Goal: Go to known website: Access a specific website the user already knows

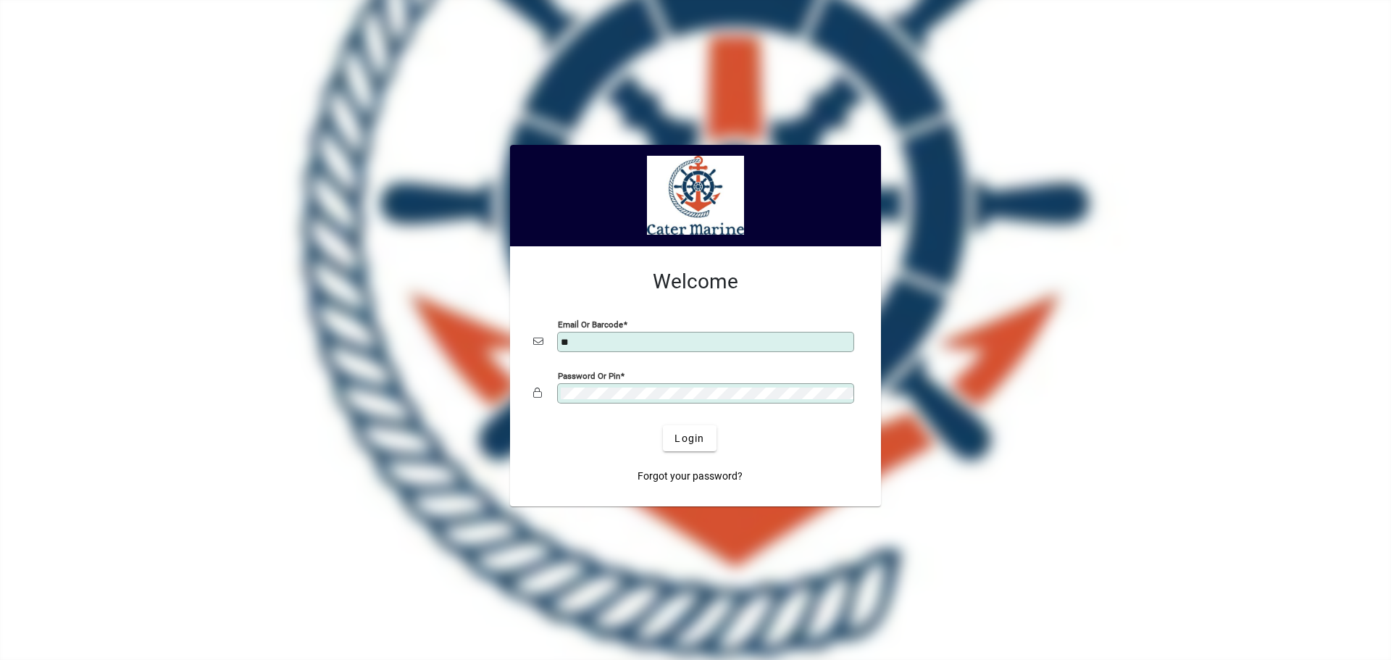
type input "**********"
click at [678, 443] on span "Login" at bounding box center [690, 438] width 30 height 15
